Goal: Information Seeking & Learning: Learn about a topic

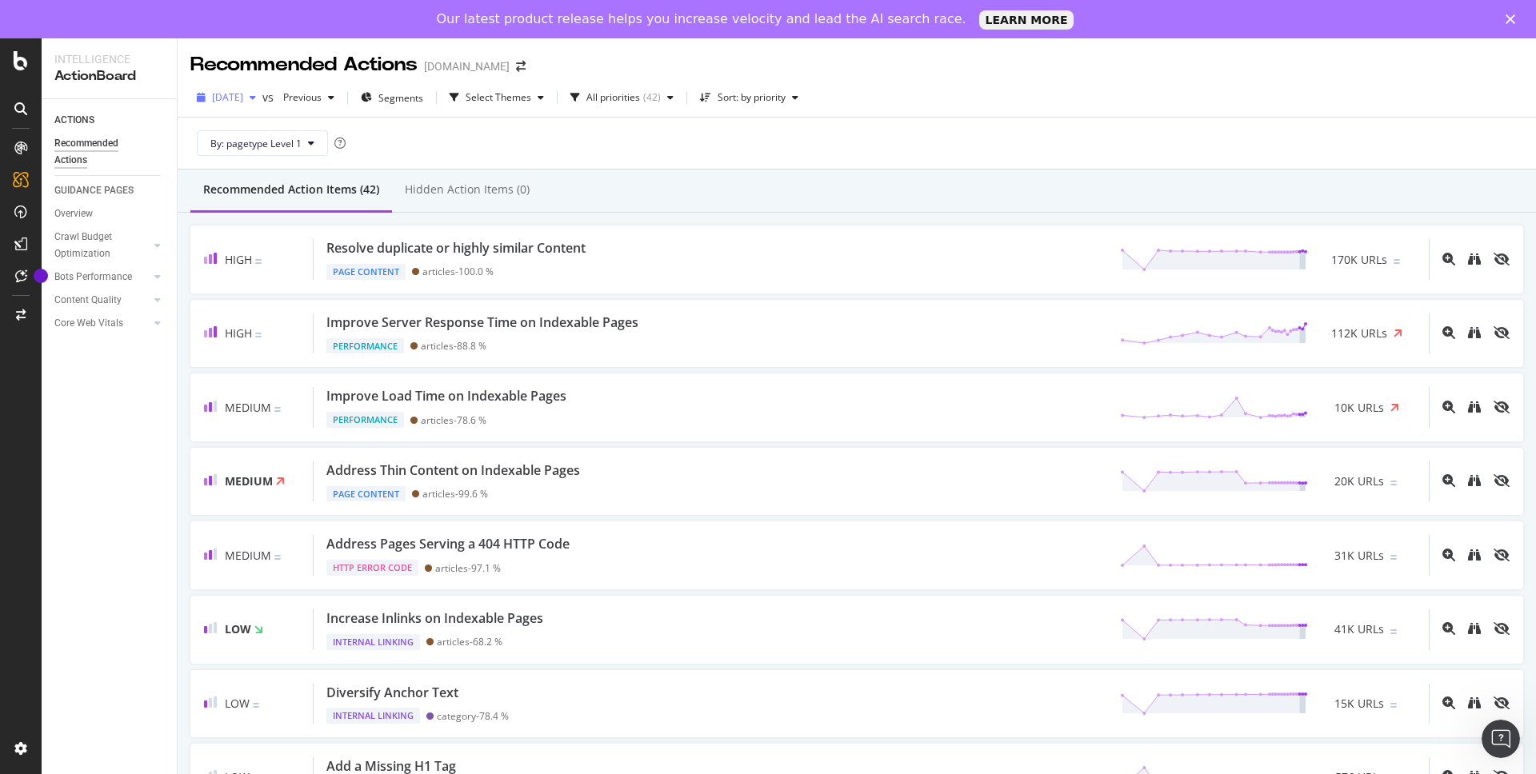
click at [243, 98] on span "[DATE]" at bounding box center [227, 97] width 31 height 14
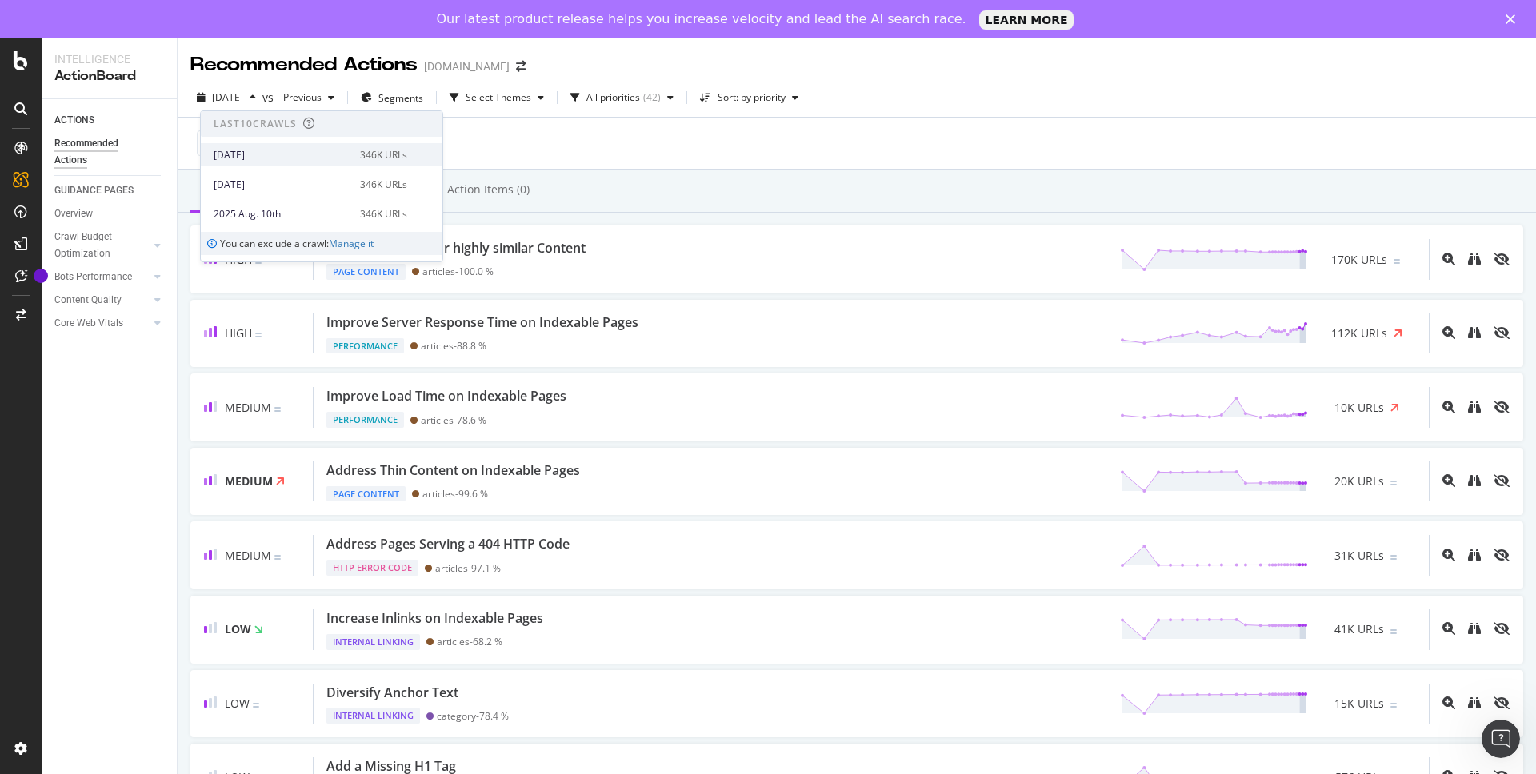
click at [273, 158] on div "[DATE]" at bounding box center [282, 155] width 137 height 14
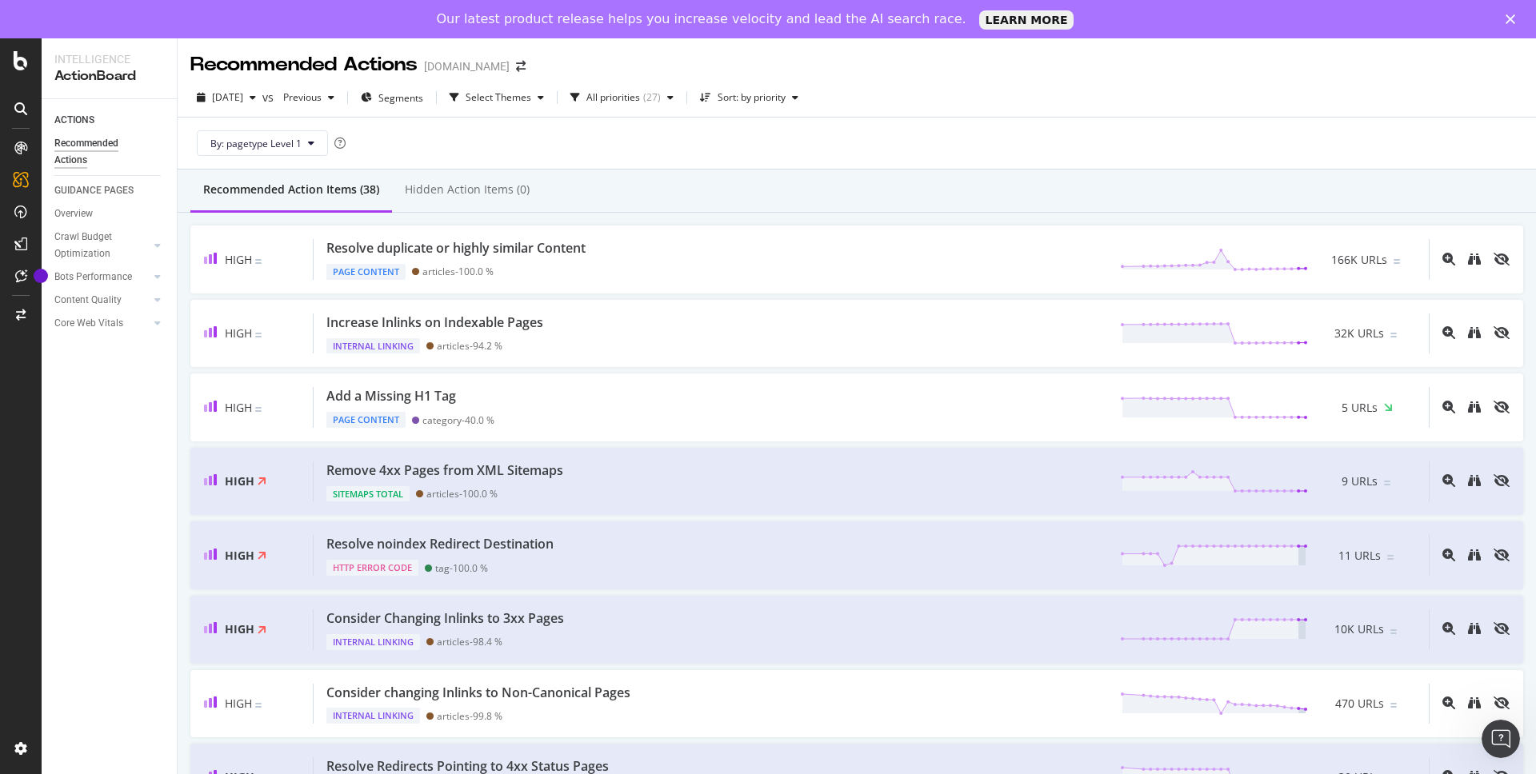
click at [95, 438] on div "ACTIONS Recommended Actions GUIDANCE PAGES Overview Crawl Budget Optimization L…" at bounding box center [109, 456] width 135 height 714
click at [84, 215] on div "ActionBoard" at bounding box center [90, 222] width 62 height 16
click at [516, 67] on icon "arrow-right-arrow-left" at bounding box center [521, 66] width 10 height 11
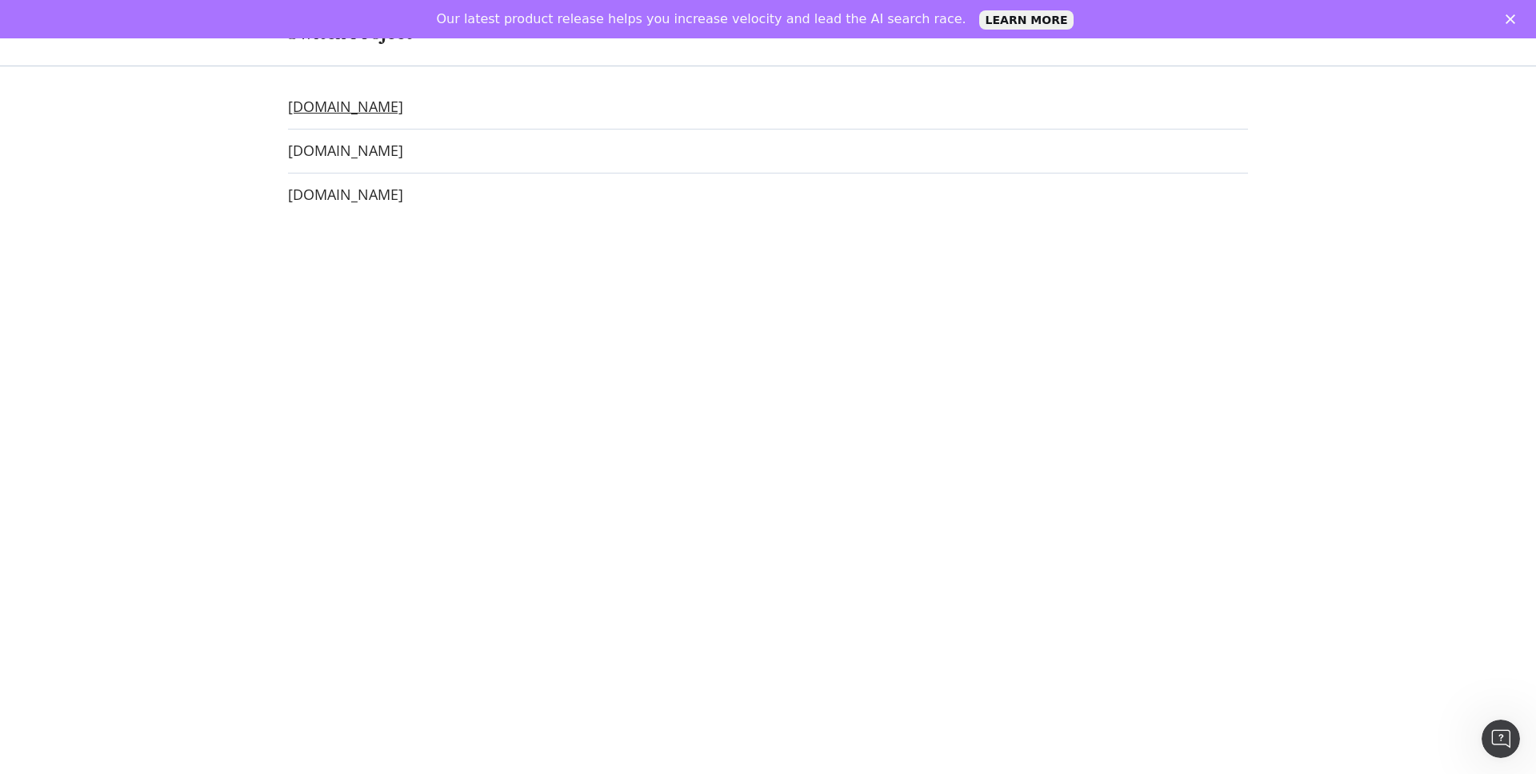
click at [369, 106] on link "[DOMAIN_NAME]" at bounding box center [345, 106] width 115 height 17
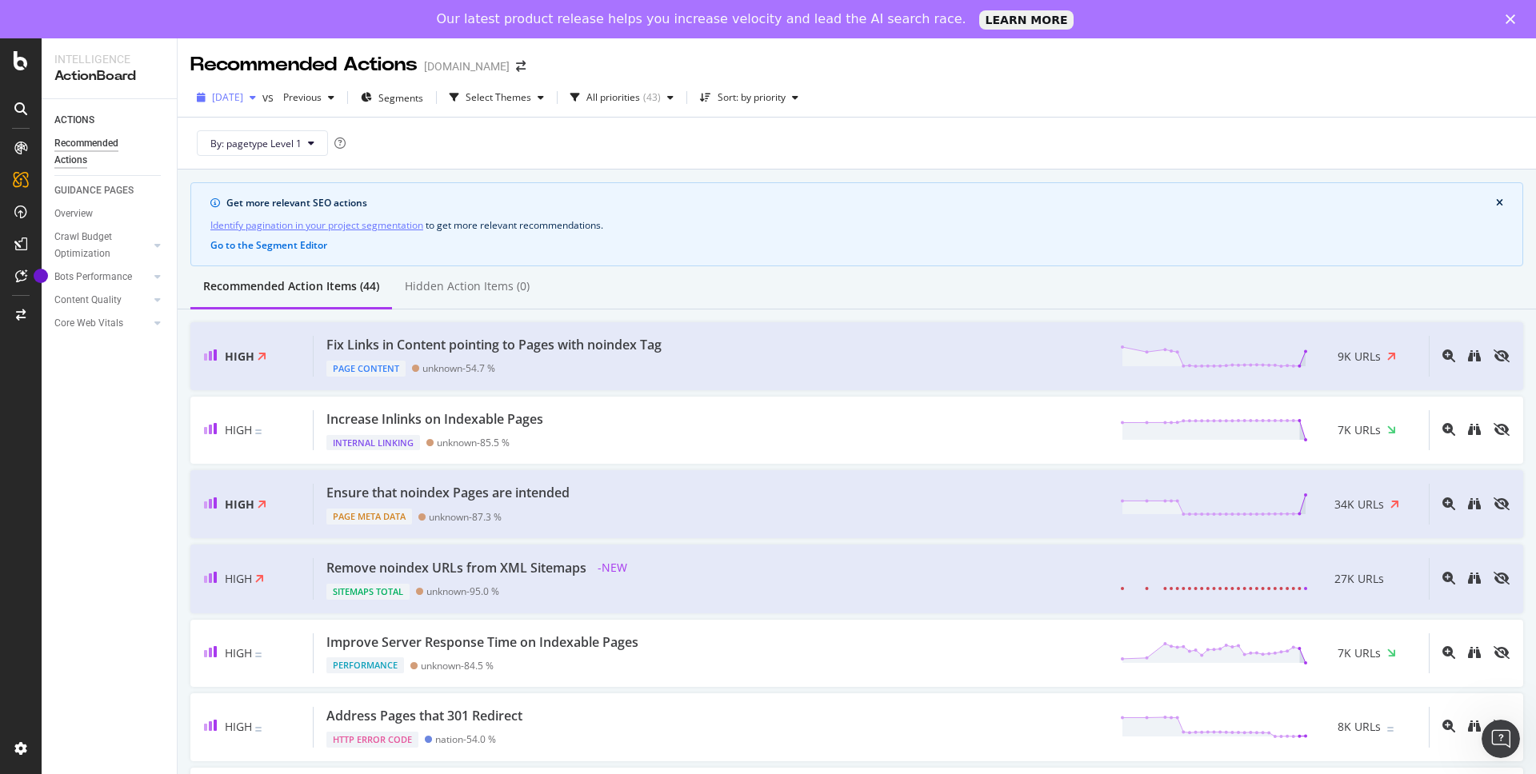
click at [243, 101] on span "[DATE]" at bounding box center [227, 97] width 31 height 14
click at [937, 349] on div "Fix Links in Content pointing to Pages with noindex Tag Page Content unknown - …" at bounding box center [871, 356] width 1115 height 41
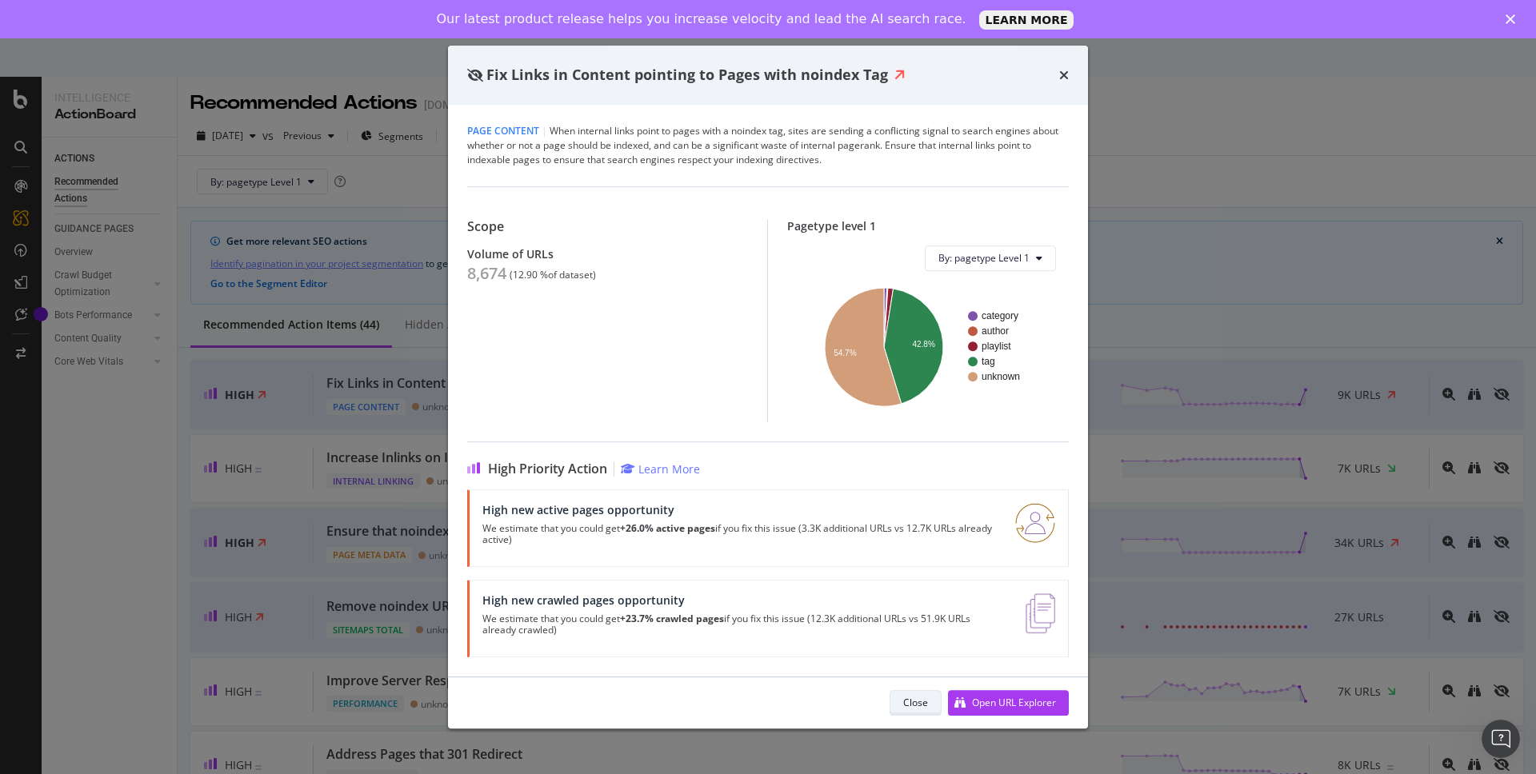
click at [930, 710] on button "Close" at bounding box center [916, 703] width 52 height 26
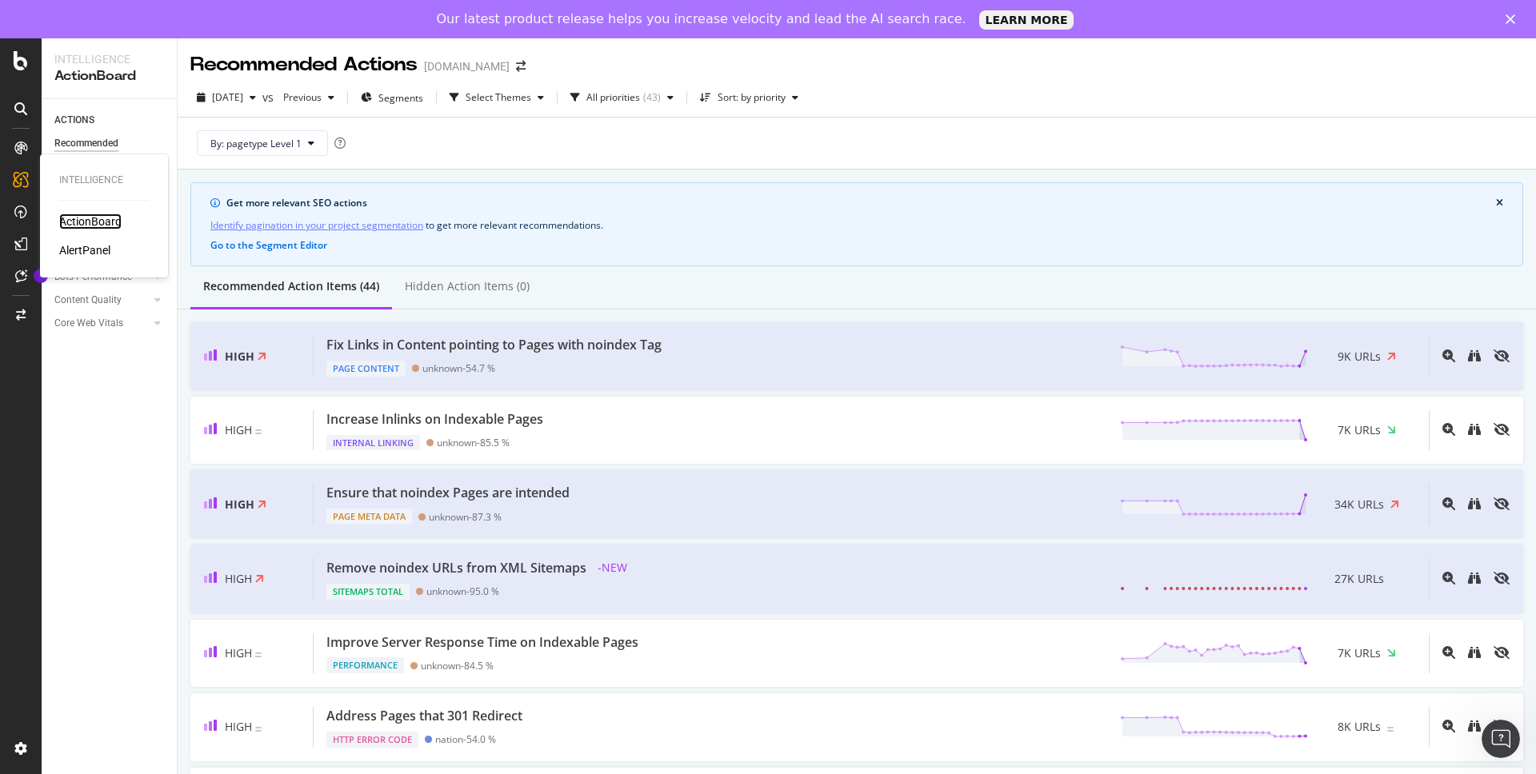
click at [78, 216] on div "ActionBoard" at bounding box center [90, 222] width 62 height 16
click at [97, 270] on div "Bots Performance" at bounding box center [93, 277] width 78 height 17
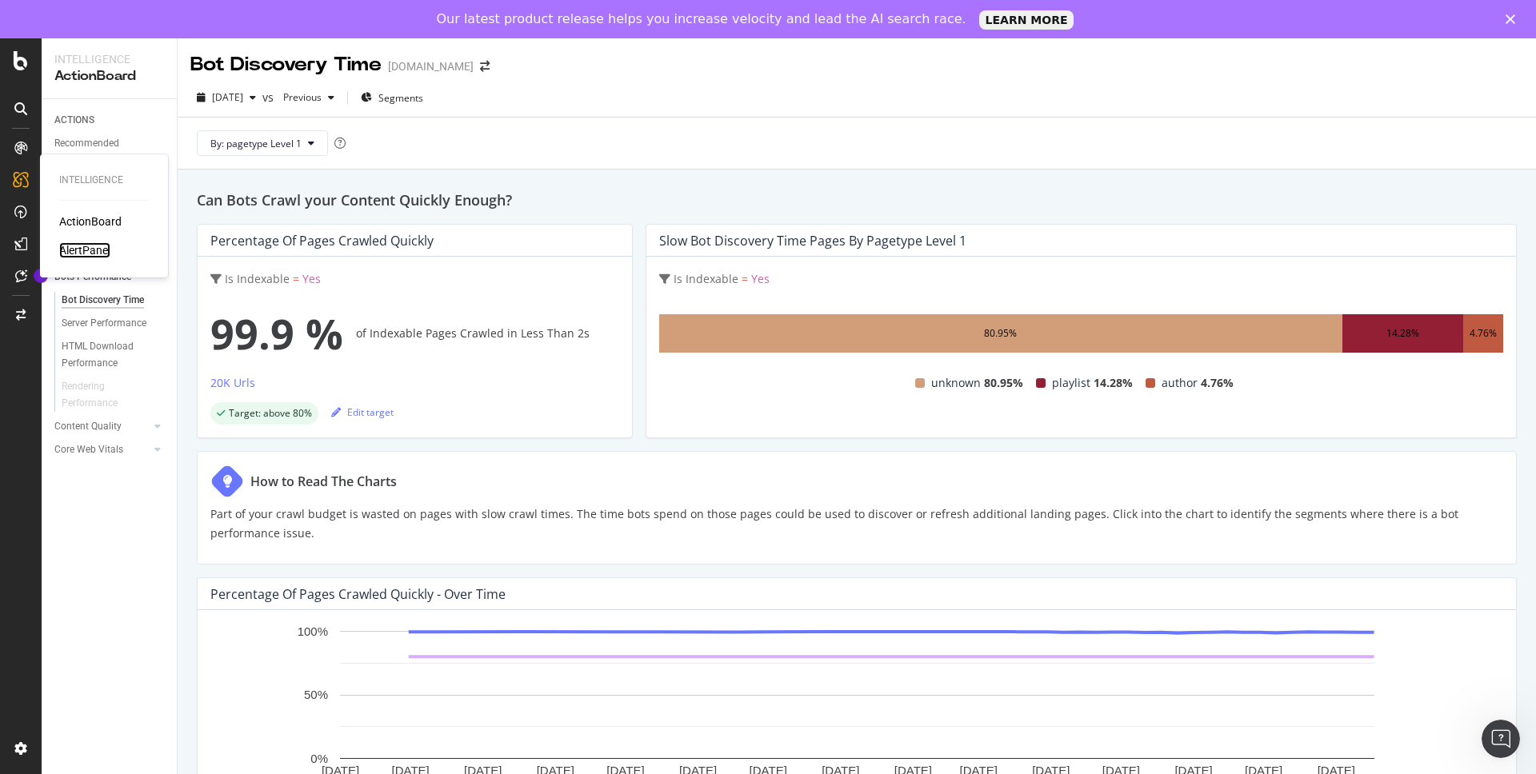
click at [81, 252] on div "AlertPanel" at bounding box center [84, 250] width 51 height 16
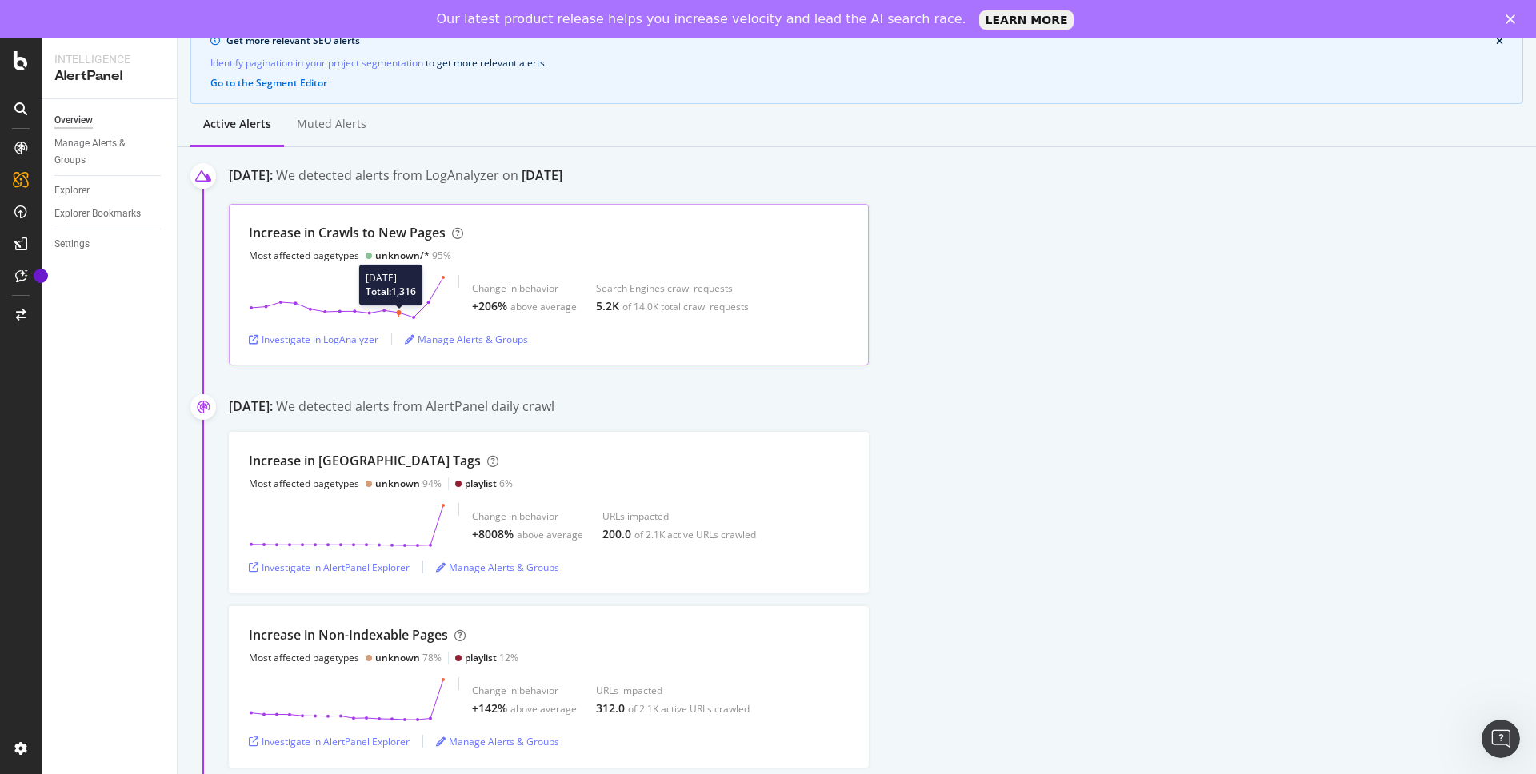
scroll to position [157, 0]
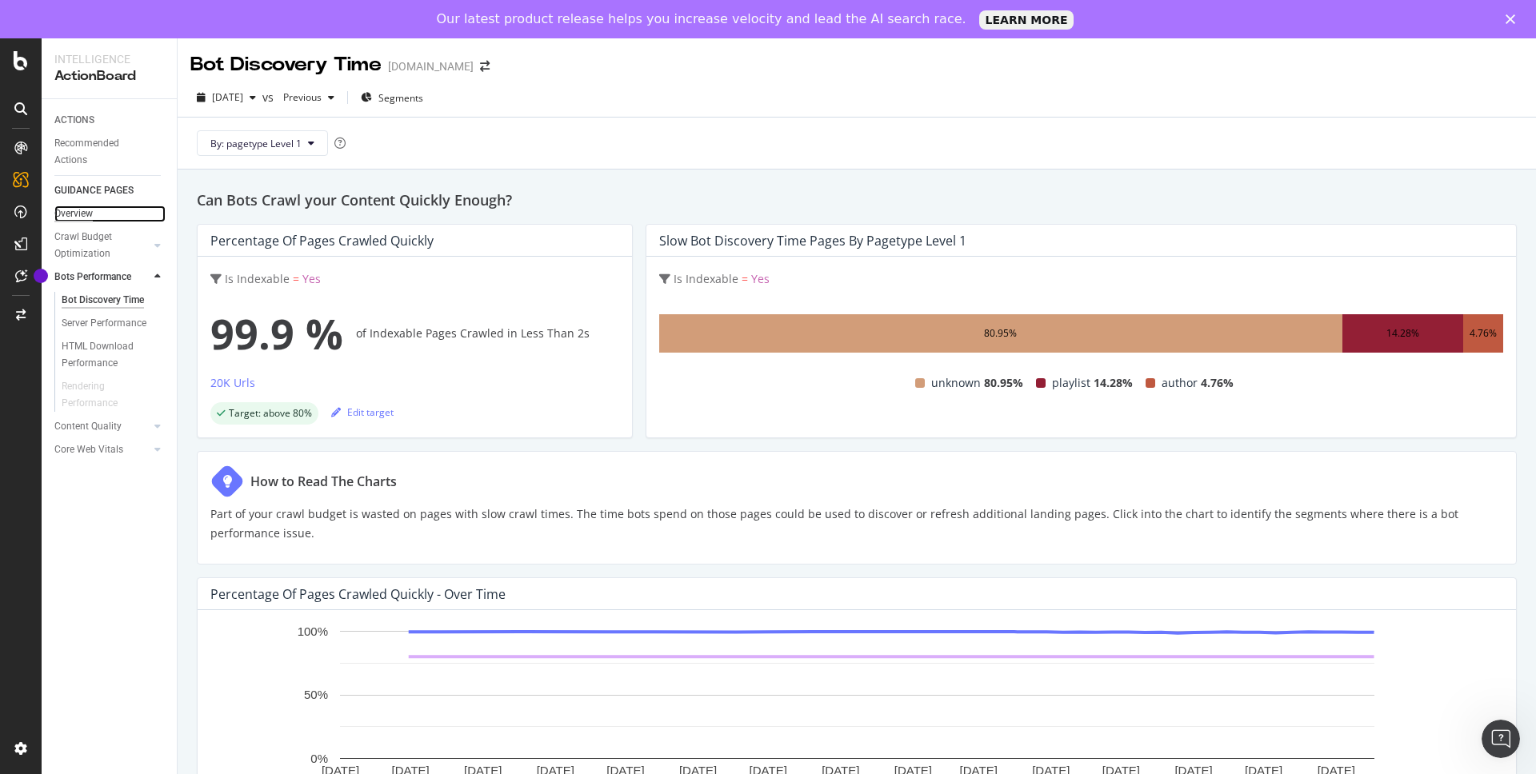
click at [85, 214] on div "Overview" at bounding box center [73, 214] width 38 height 17
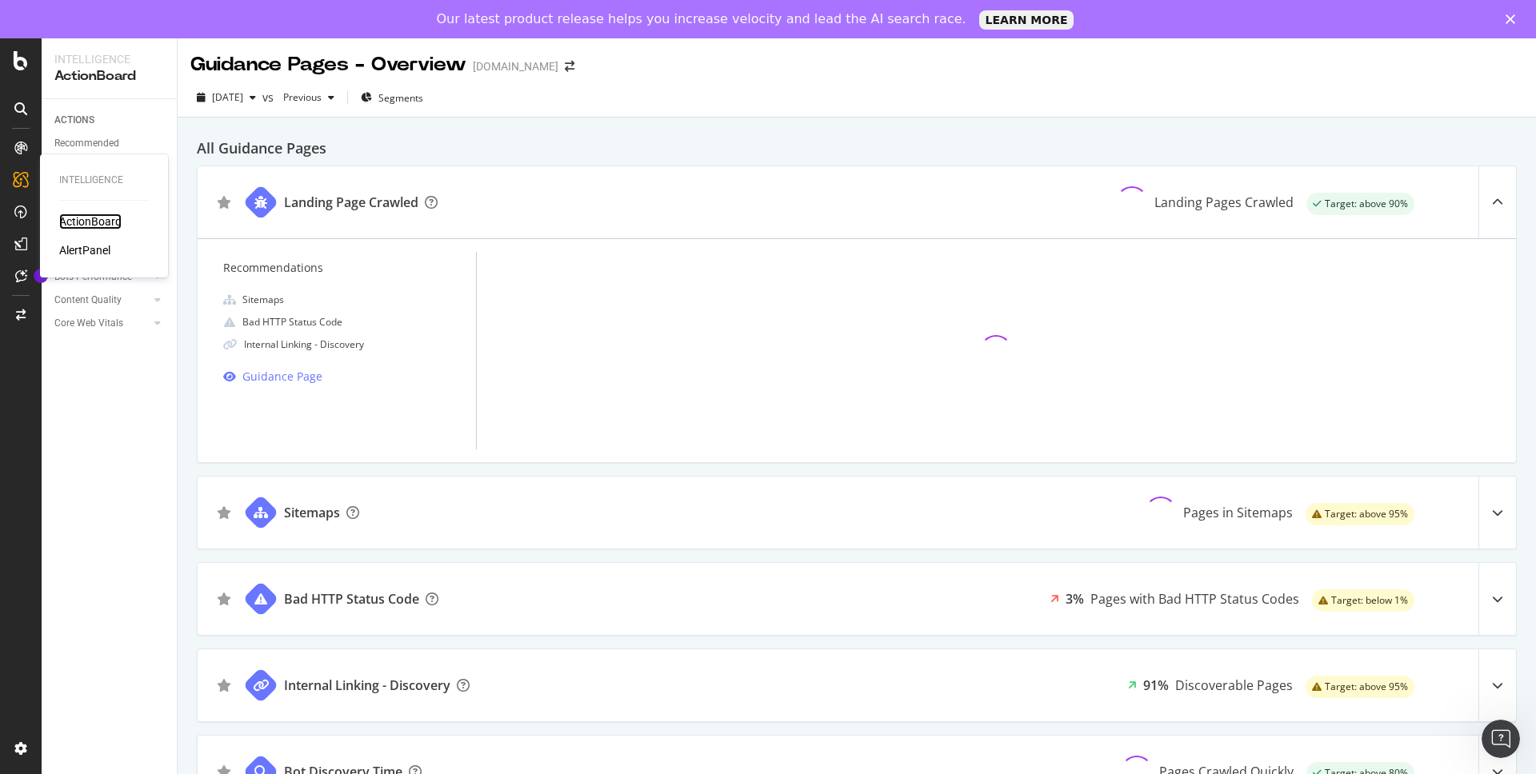
click at [77, 215] on div "ActionBoard" at bounding box center [90, 222] width 62 height 16
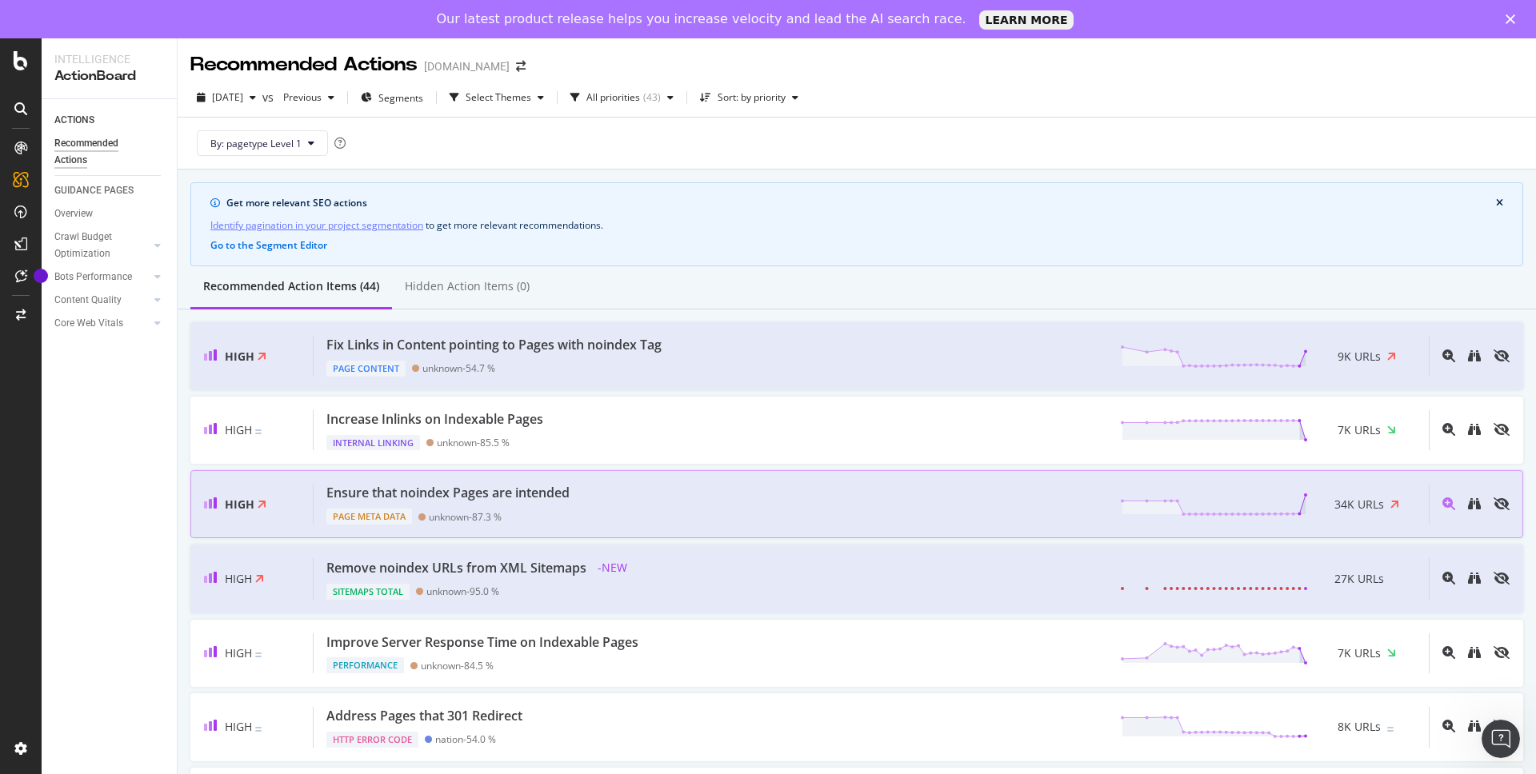
scroll to position [11, 0]
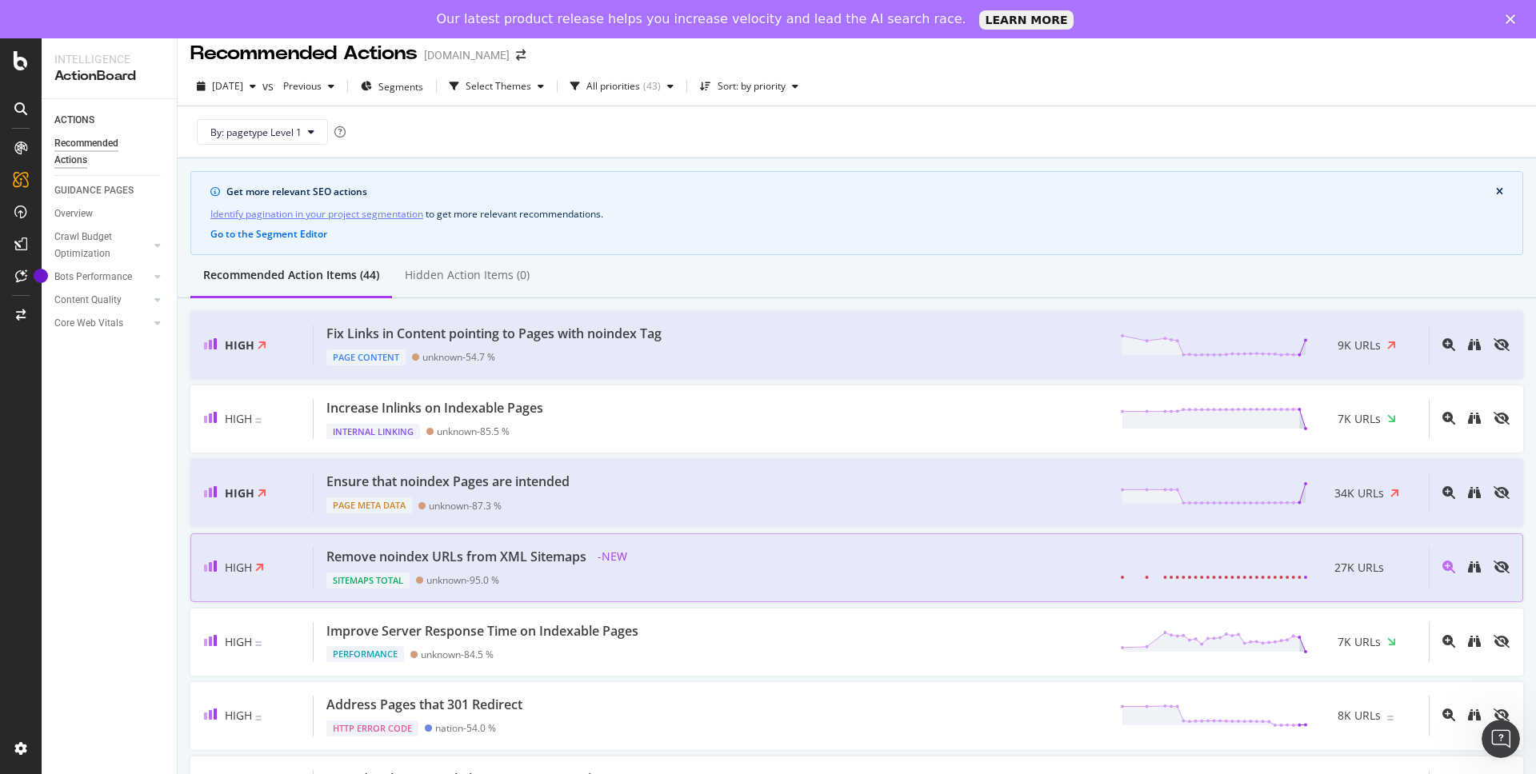
click at [484, 578] on div "unknown - 95.0 %" at bounding box center [462, 580] width 73 height 12
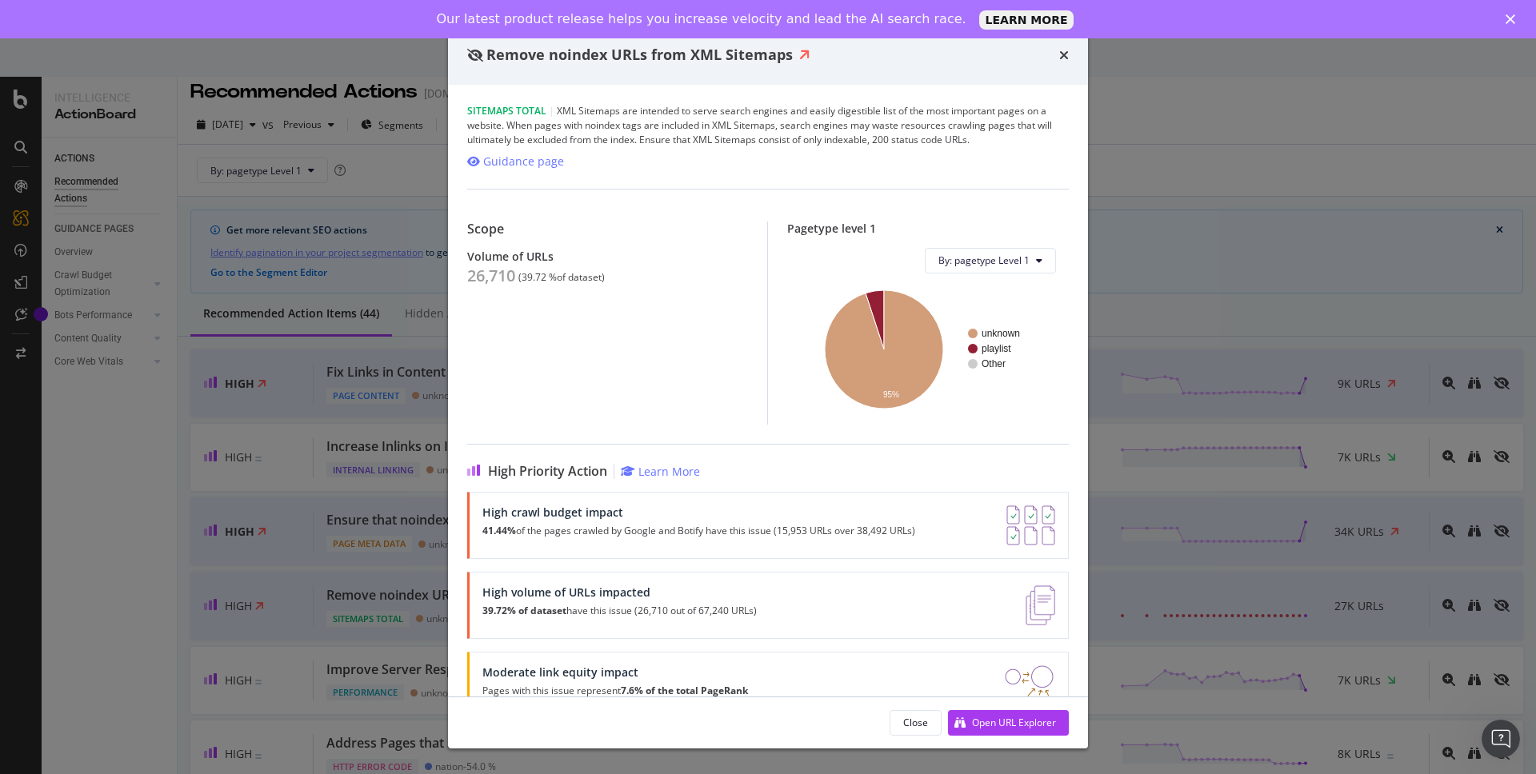
click at [283, 542] on div "Remove noindex URLs from XML Sitemaps Sitemaps Total | XML Sitemaps are intende…" at bounding box center [768, 387] width 1536 height 774
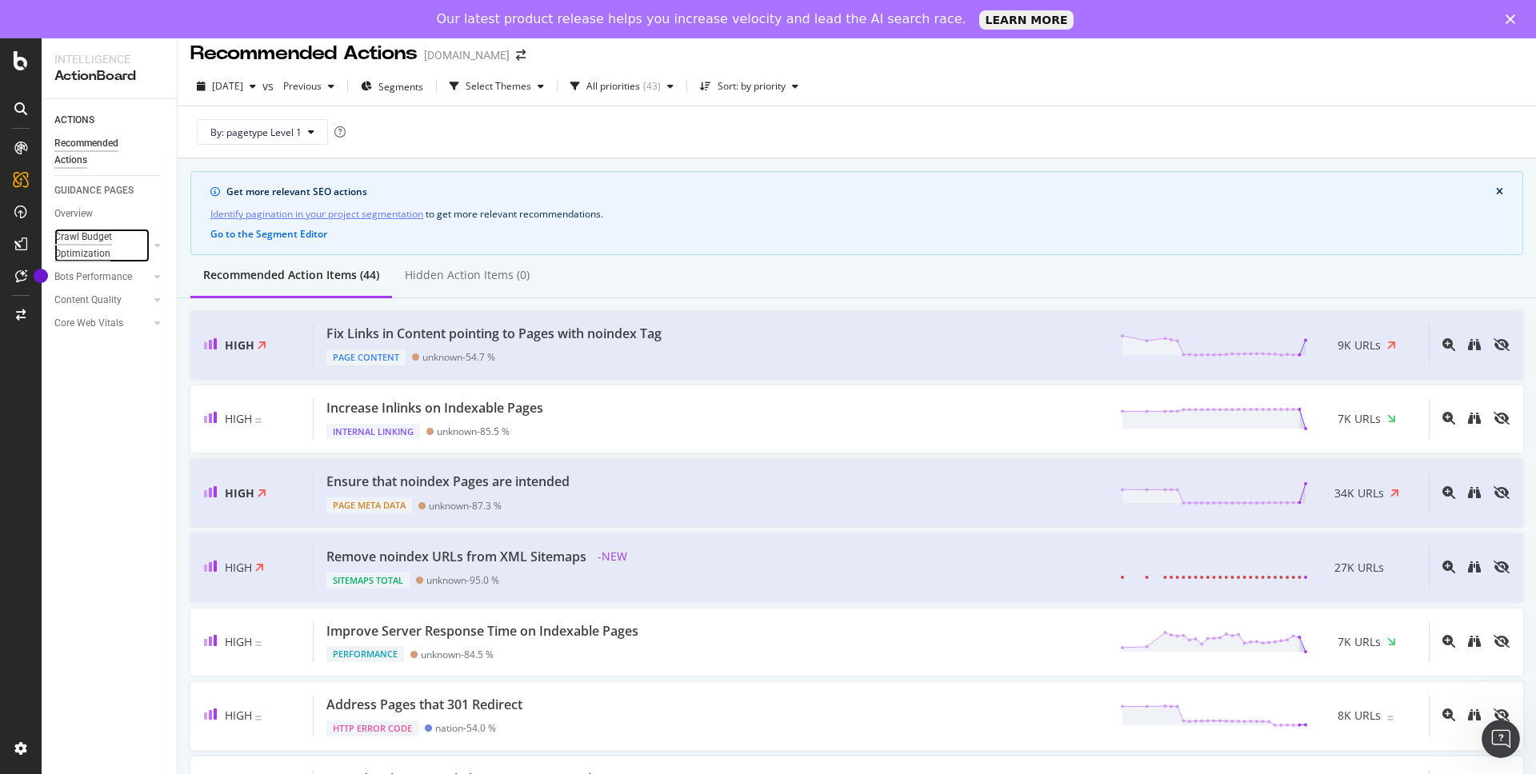
click at [109, 235] on div "Crawl Budget Optimization" at bounding box center [96, 246] width 84 height 34
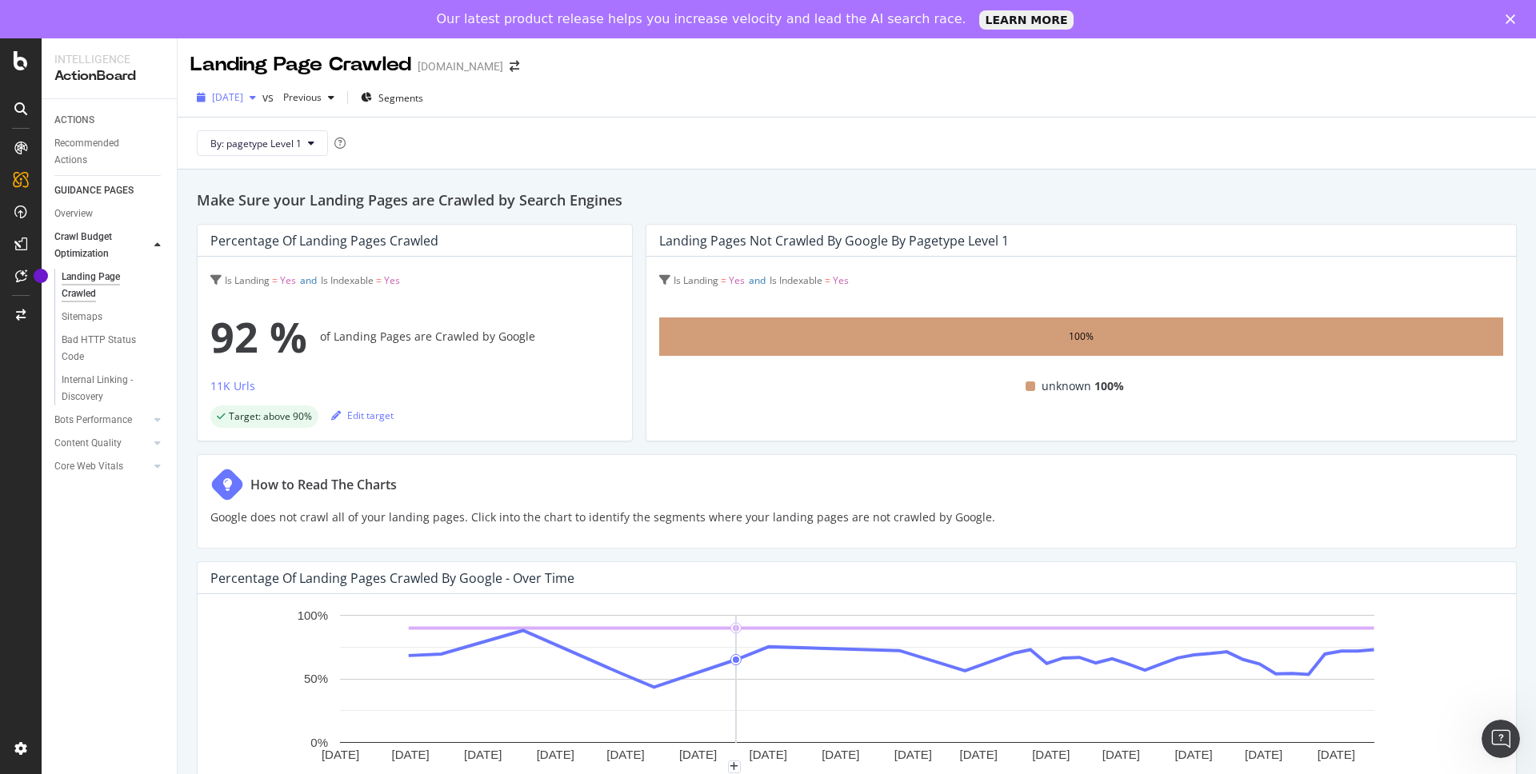
click at [262, 96] on div "button" at bounding box center [252, 98] width 19 height 10
click at [261, 179] on div "[DATE]" at bounding box center [255, 185] width 83 height 14
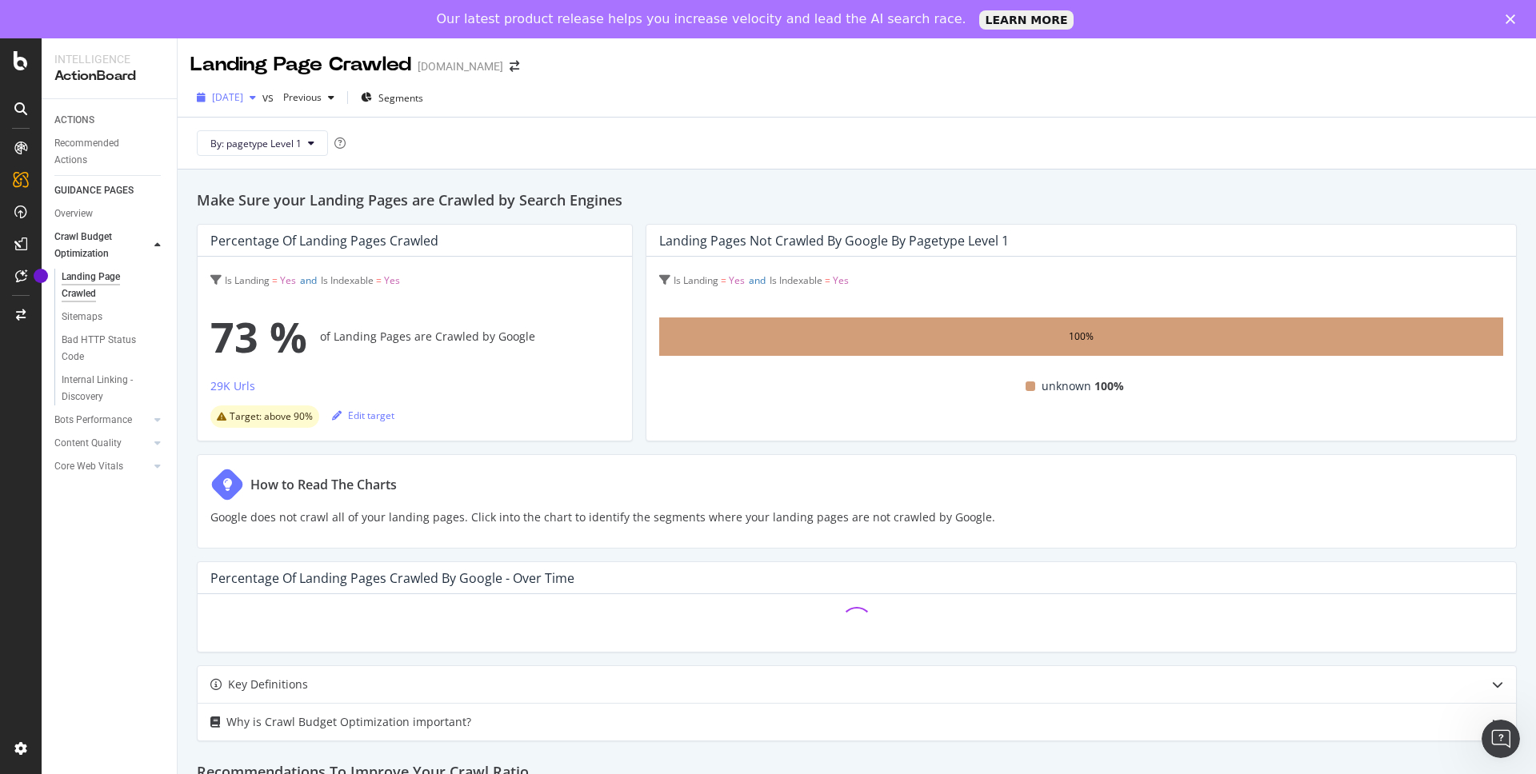
click at [243, 94] on span "[DATE]" at bounding box center [227, 97] width 31 height 14
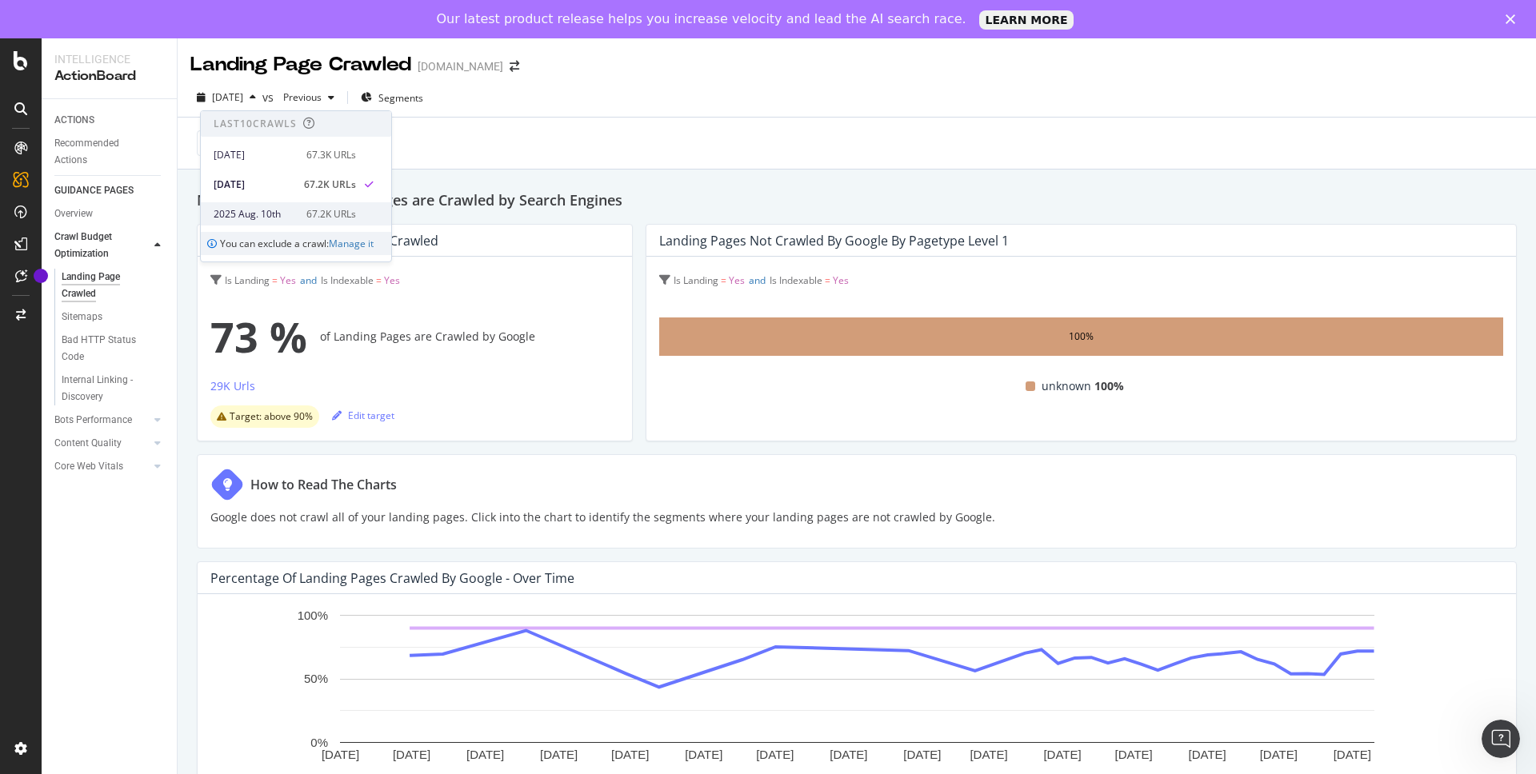
click at [263, 205] on div "[DATE] 67.2K URLs" at bounding box center [296, 213] width 190 height 23
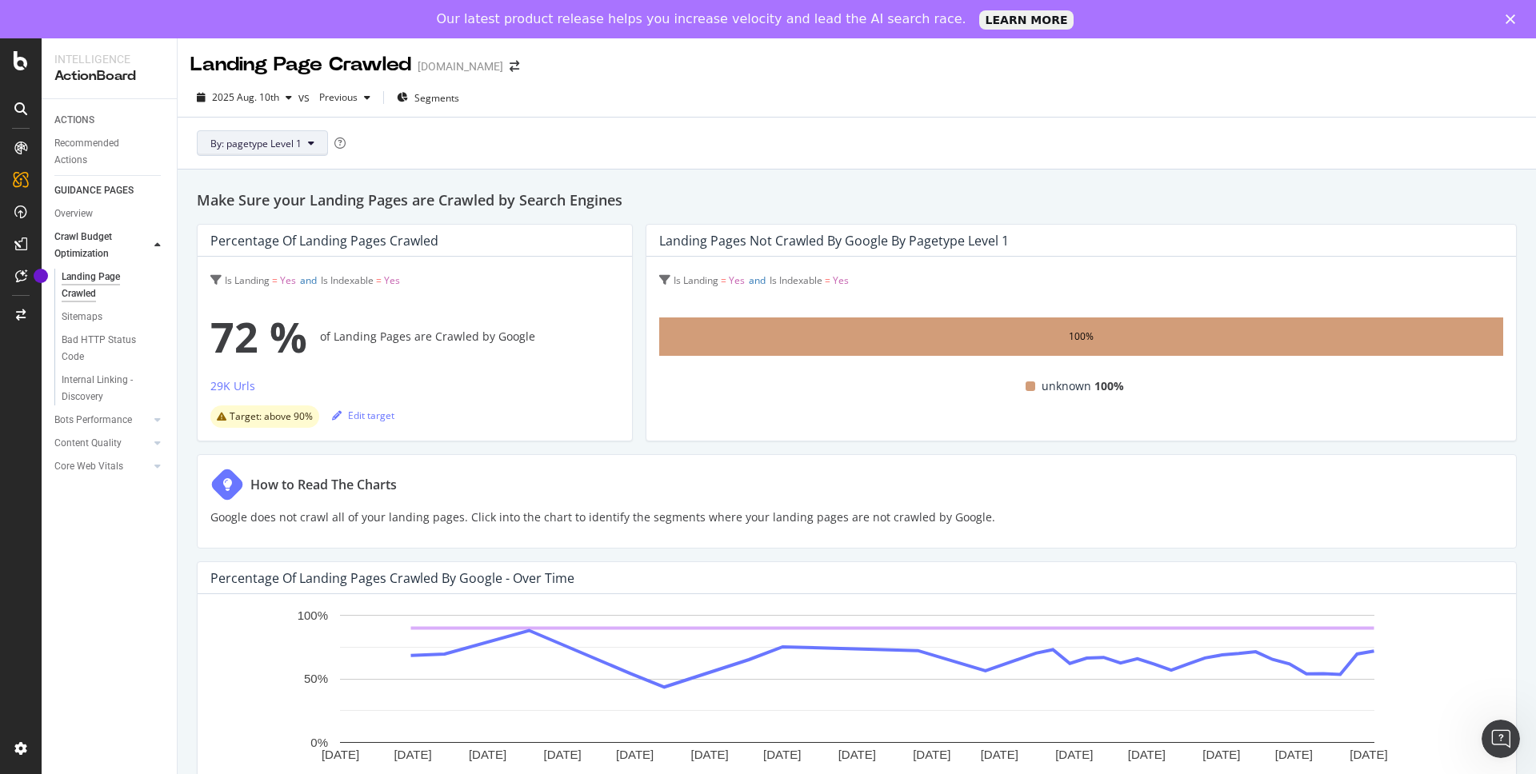
click at [297, 142] on span "By: pagetype Level 1" at bounding box center [255, 144] width 91 height 14
click at [452, 148] on div "By: pagetype Level 1" at bounding box center [856, 143] width 1333 height 51
click at [273, 94] on span "2025 Aug. 10th" at bounding box center [245, 97] width 67 height 14
click at [270, 158] on div "[DATE]" at bounding box center [255, 155] width 83 height 14
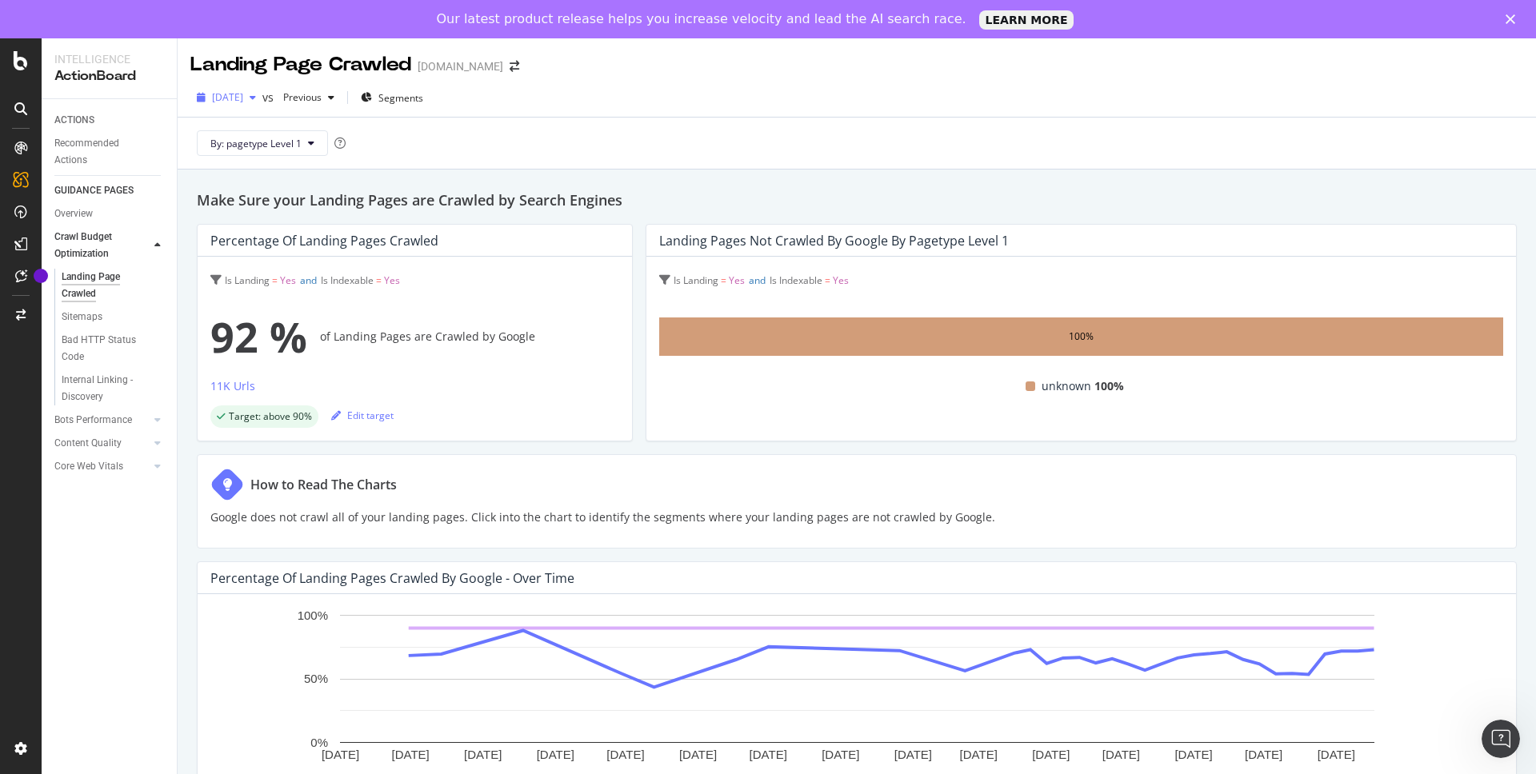
click at [243, 103] on span "[DATE]" at bounding box center [227, 97] width 31 height 14
click at [257, 191] on div "[DATE]" at bounding box center [255, 185] width 83 height 14
click at [243, 98] on span "[DATE]" at bounding box center [227, 97] width 31 height 14
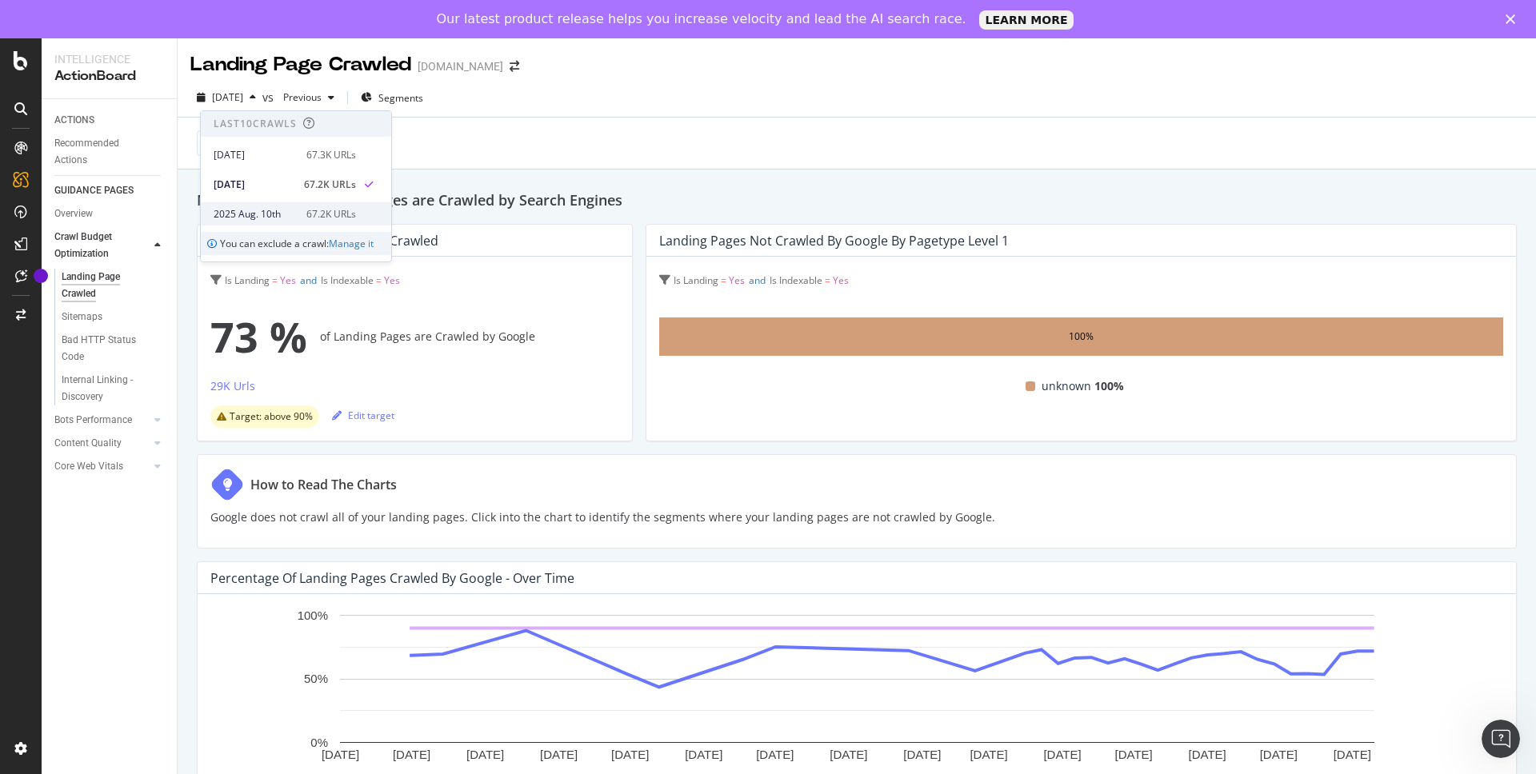
click at [246, 214] on div "2025 Aug. 10th" at bounding box center [255, 214] width 83 height 14
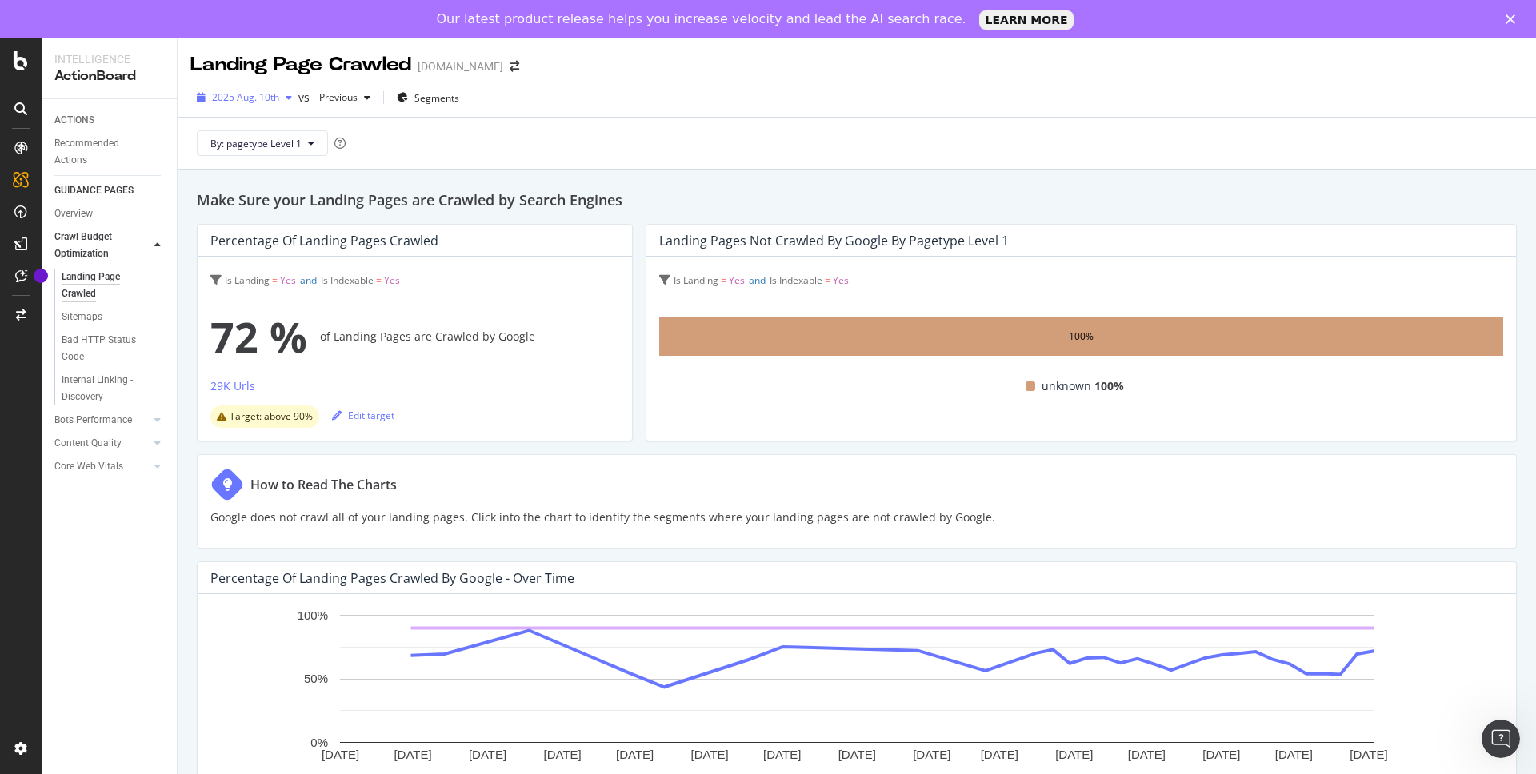
click at [256, 102] on span "2025 Aug. 10th" at bounding box center [245, 97] width 67 height 14
click at [260, 186] on div "[DATE]" at bounding box center [255, 184] width 83 height 14
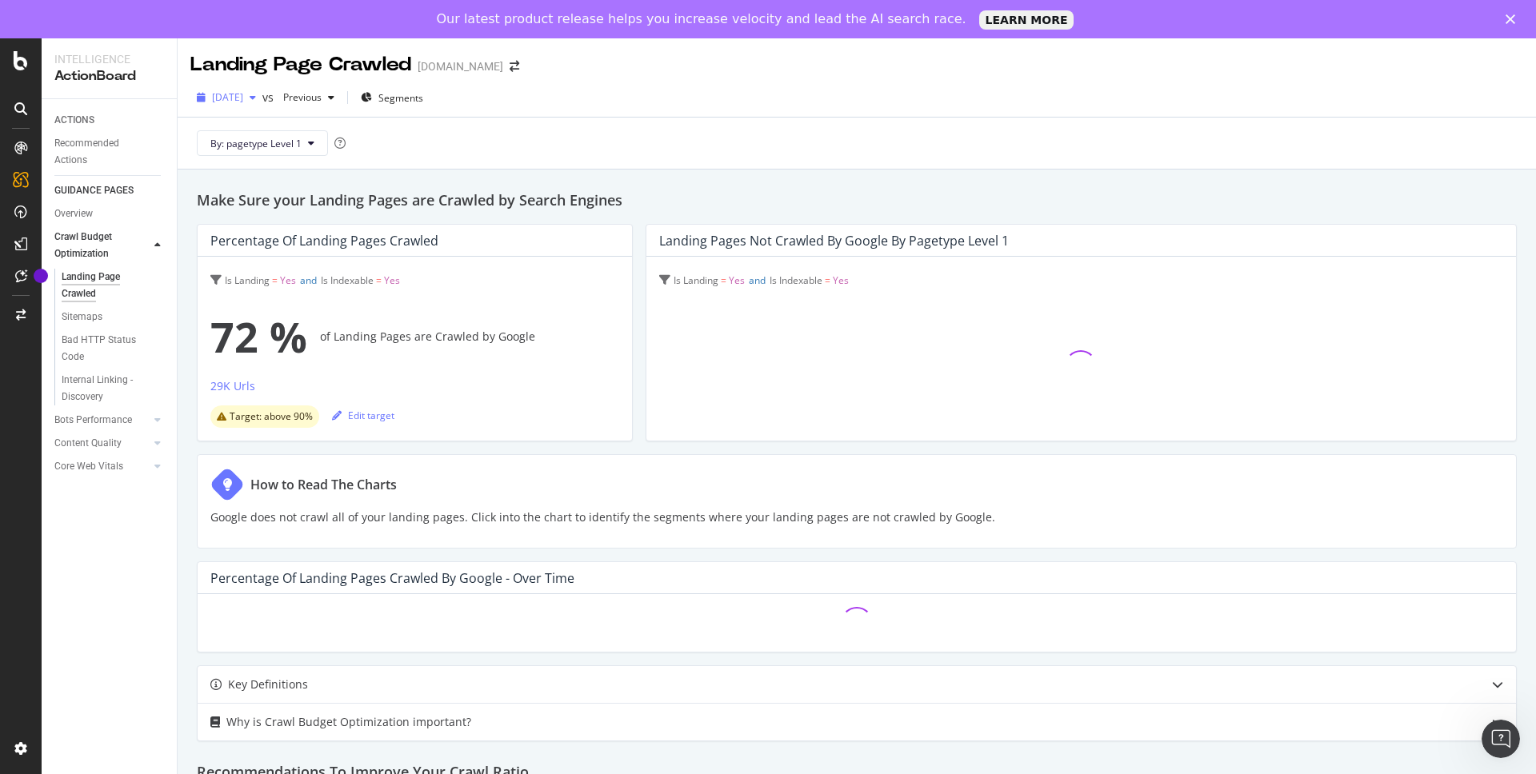
click at [243, 99] on span "[DATE]" at bounding box center [227, 97] width 31 height 14
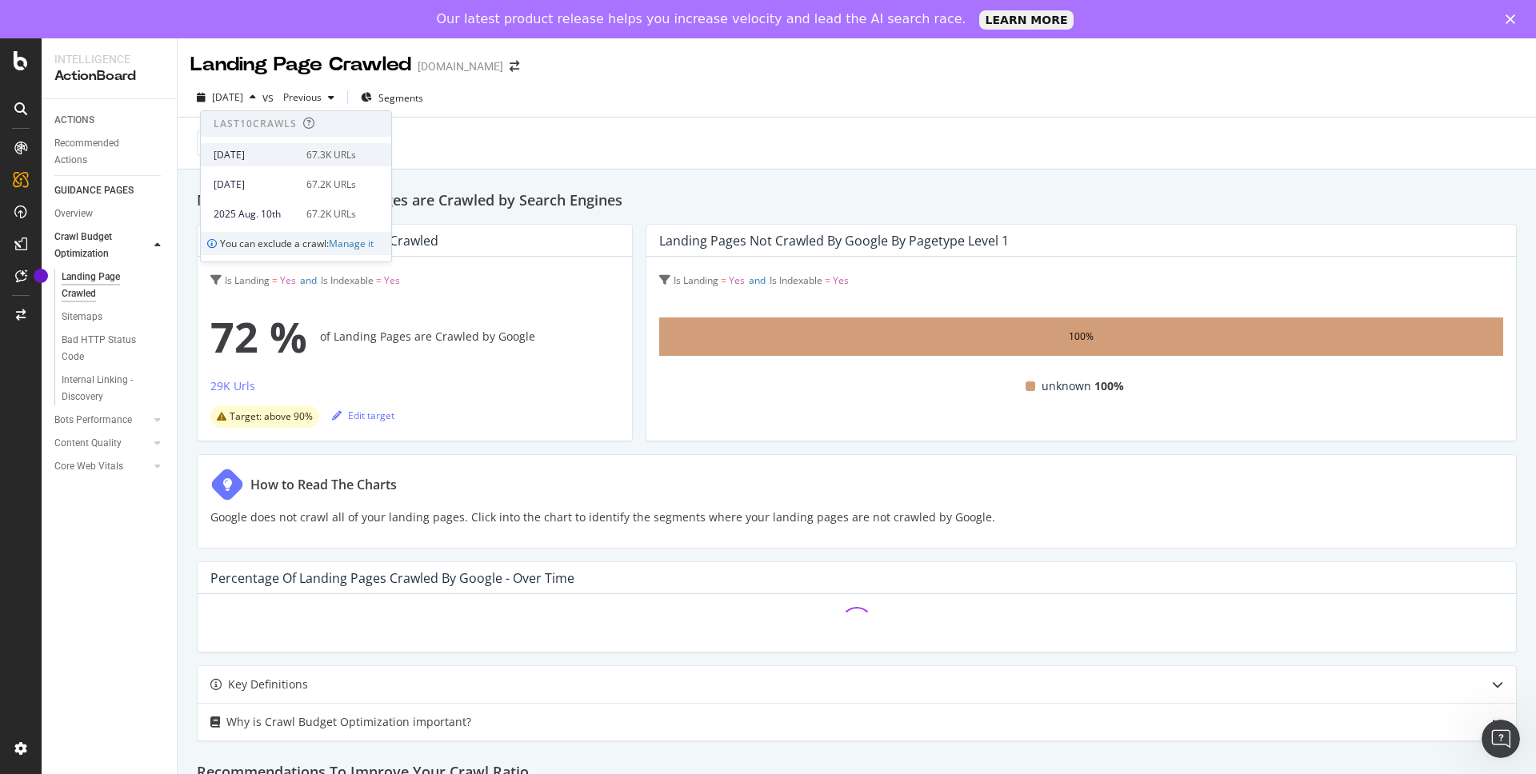
click at [252, 152] on div "[DATE]" at bounding box center [255, 155] width 83 height 14
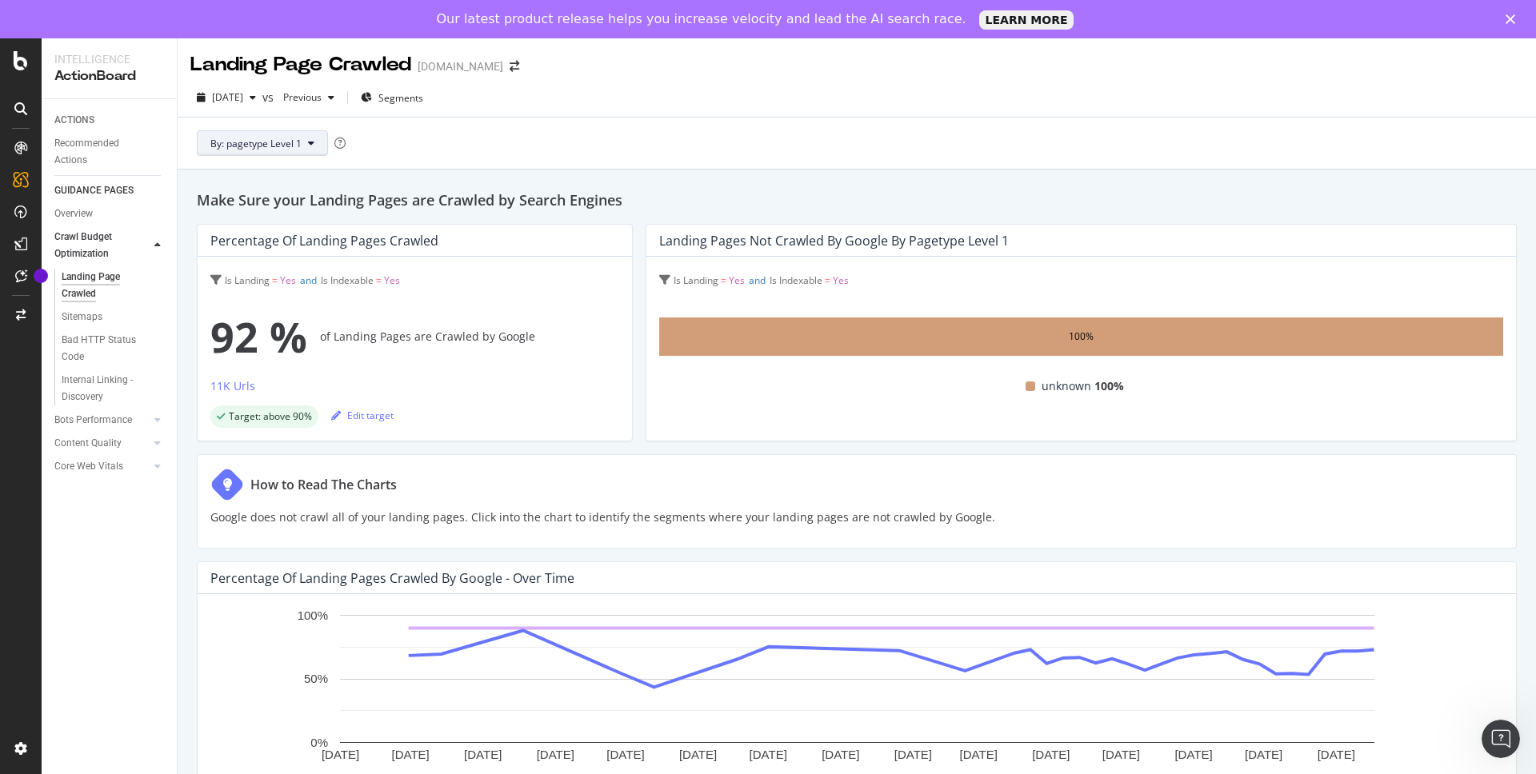
click at [263, 139] on span "By: pagetype Level 1" at bounding box center [255, 144] width 91 height 14
click at [262, 107] on div "[DATE]" at bounding box center [226, 98] width 72 height 24
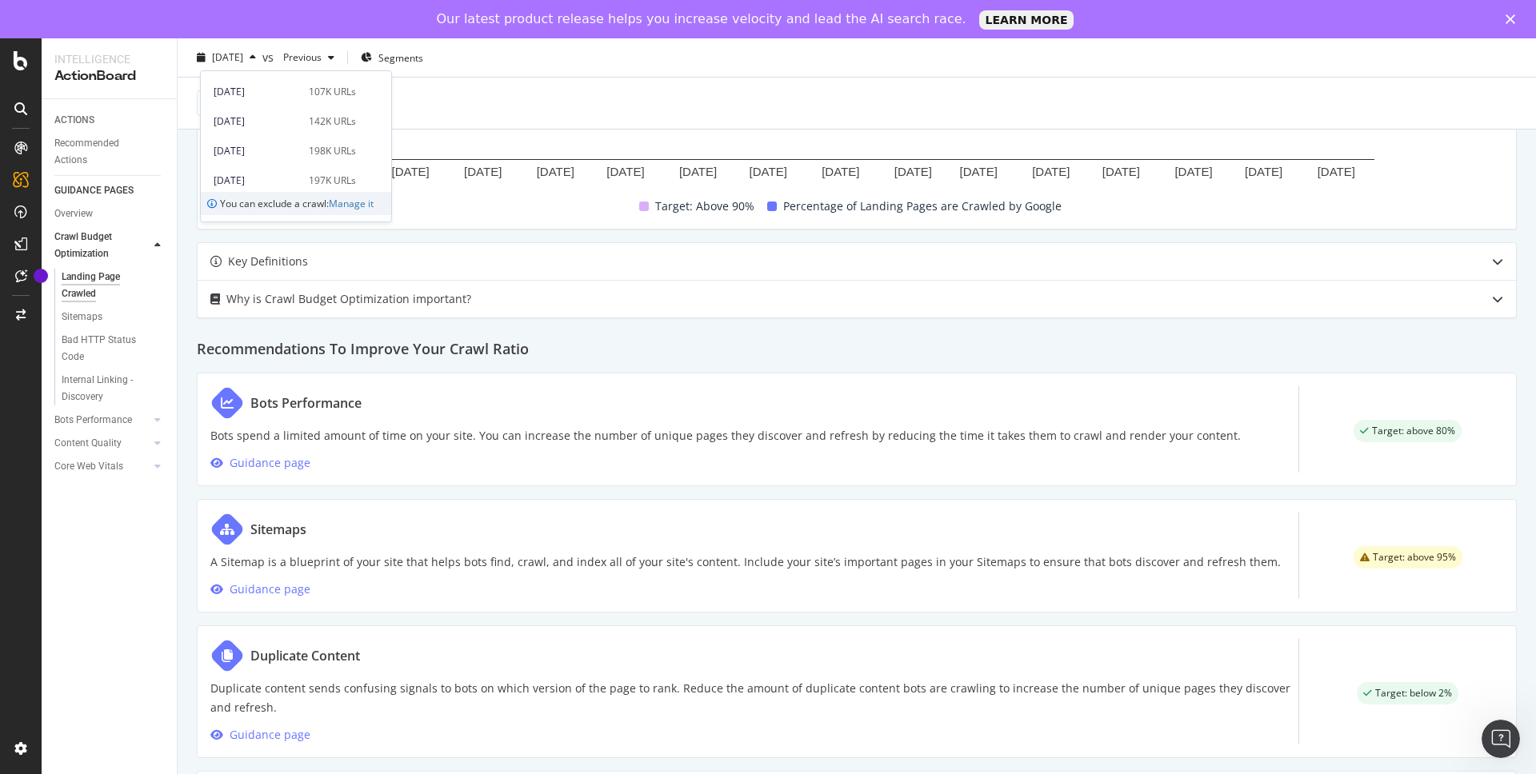
scroll to position [555, 0]
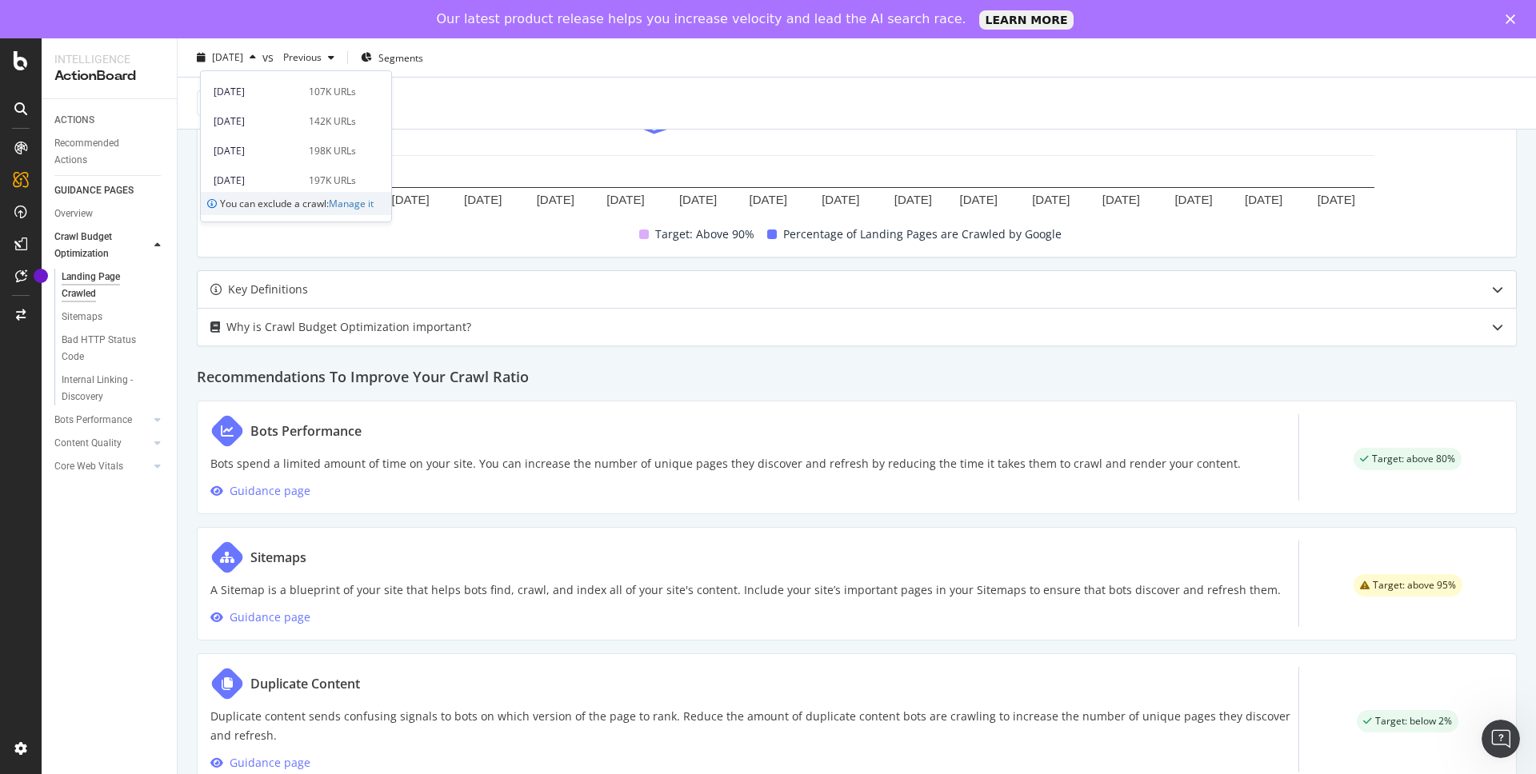
click at [623, 308] on div "Key Definitions Why is Crawl Budget Optimization important?" at bounding box center [857, 308] width 1320 height 76
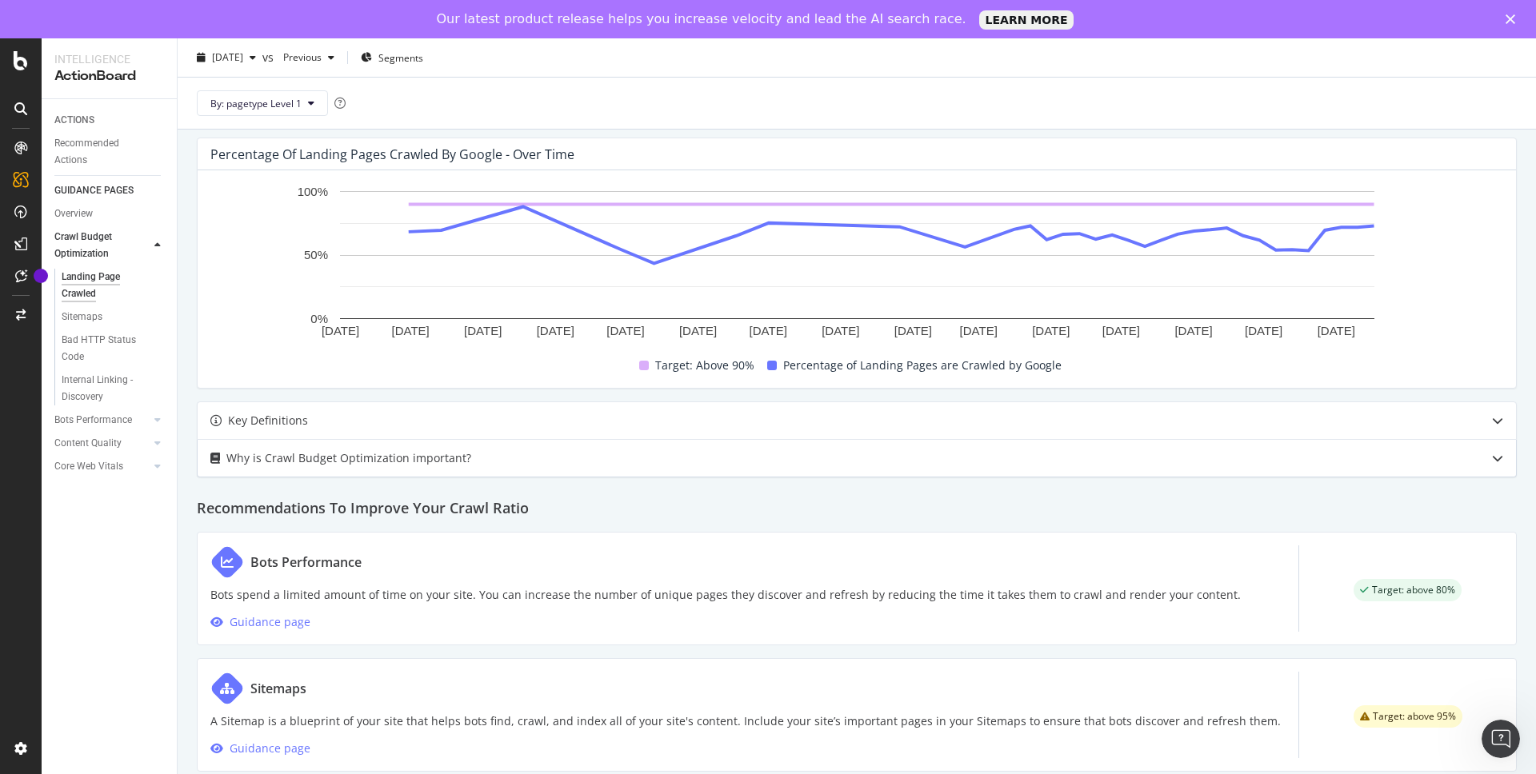
scroll to position [0, 0]
